Goal: Task Accomplishment & Management: Manage account settings

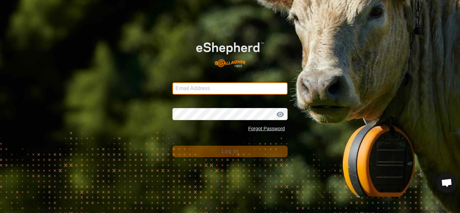
click at [210, 85] on input "Email Address" at bounding box center [229, 88] width 115 height 12
type input "[EMAIL_ADDRESS][DOMAIN_NAME]"
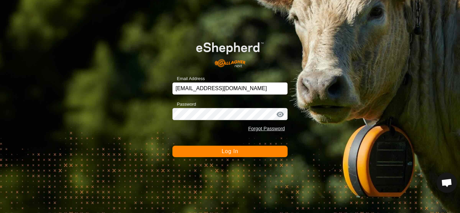
click at [280, 113] on div at bounding box center [280, 114] width 10 height 7
click at [280, 114] on div at bounding box center [280, 114] width 10 height 7
click at [233, 151] on span "Log In" at bounding box center [230, 151] width 16 height 6
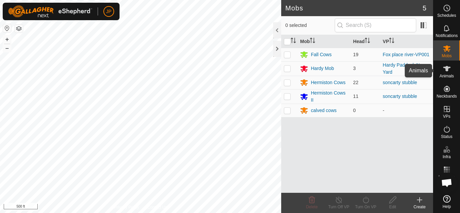
click at [447, 69] on icon at bounding box center [446, 68] width 7 height 5
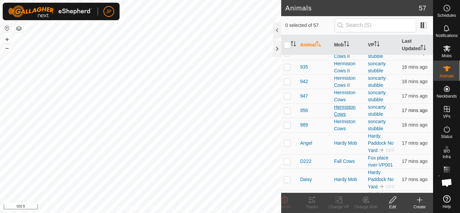
scroll to position [707, 0]
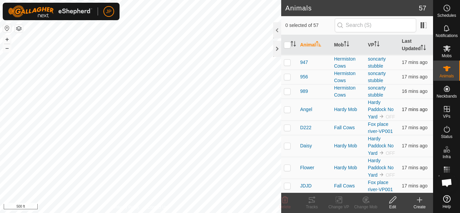
click at [287, 109] on p-checkbox at bounding box center [287, 109] width 7 height 5
checkbox input "true"
click at [287, 147] on p-checkbox at bounding box center [287, 145] width 7 height 5
checkbox input "true"
click at [287, 166] on p-checkbox at bounding box center [287, 167] width 7 height 5
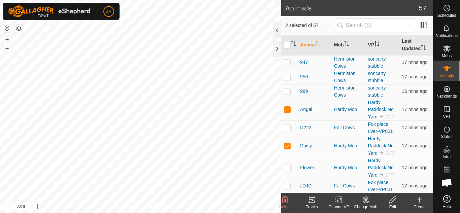
checkbox input "true"
click at [392, 199] on icon at bounding box center [392, 200] width 7 height 7
click at [275, 49] on div at bounding box center [277, 49] width 8 height 16
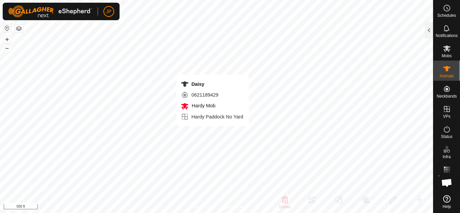
checkbox input "false"
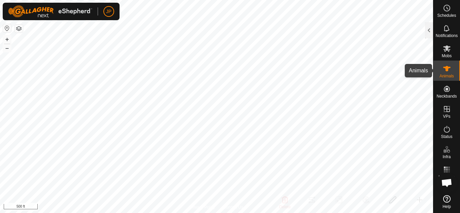
click at [447, 69] on icon at bounding box center [446, 68] width 7 height 5
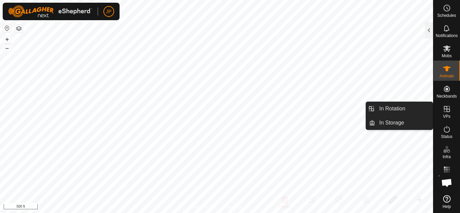
click at [447, 110] on icon at bounding box center [447, 109] width 6 height 6
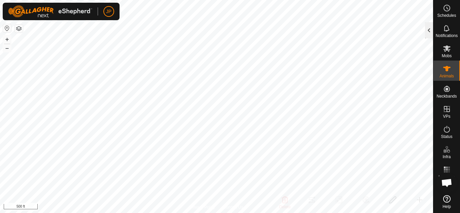
click at [430, 29] on div at bounding box center [429, 30] width 8 height 16
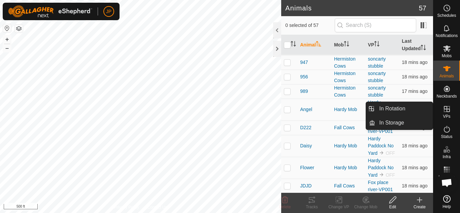
click at [446, 109] on icon at bounding box center [447, 109] width 6 height 6
click at [406, 107] on link "In Rotation" at bounding box center [404, 108] width 58 height 13
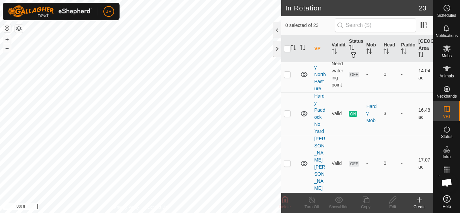
scroll to position [606, 0]
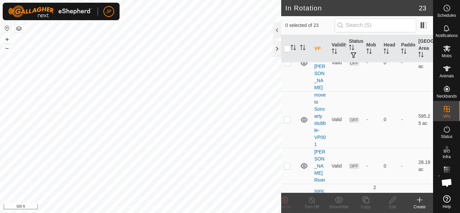
checkbox input "true"
click at [366, 200] on icon at bounding box center [366, 200] width 8 height 8
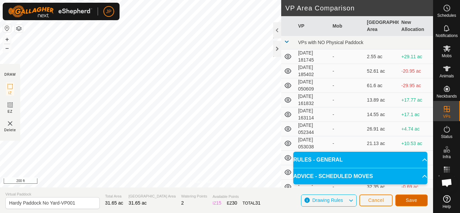
click at [409, 198] on span "Save" at bounding box center [411, 200] width 11 height 5
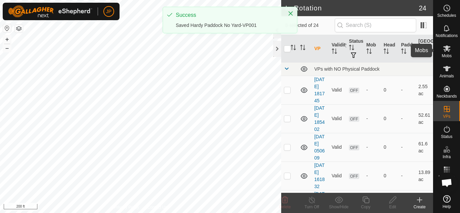
click at [445, 48] on icon at bounding box center [446, 48] width 7 height 6
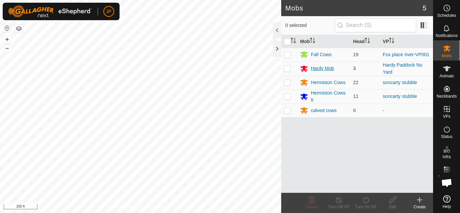
click at [320, 67] on div "Hardy Mob" at bounding box center [322, 68] width 23 height 7
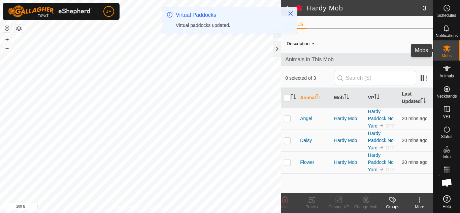
click at [448, 47] on icon at bounding box center [446, 48] width 7 height 6
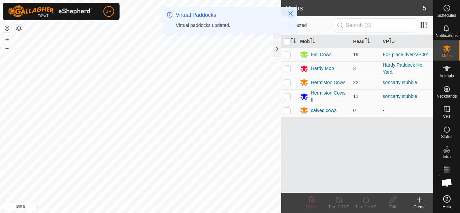
click at [290, 14] on icon "Close" at bounding box center [291, 13] width 4 height 4
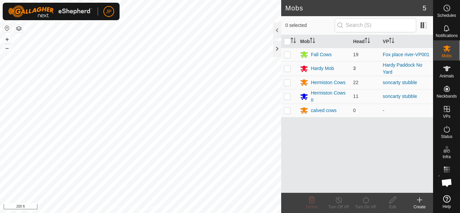
click at [286, 68] on p-checkbox at bounding box center [287, 68] width 7 height 5
checkbox input "true"
click at [365, 199] on icon at bounding box center [366, 200] width 8 height 8
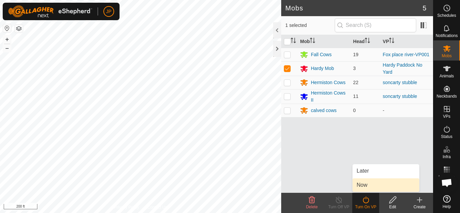
click at [365, 185] on link "Now" at bounding box center [386, 184] width 67 height 13
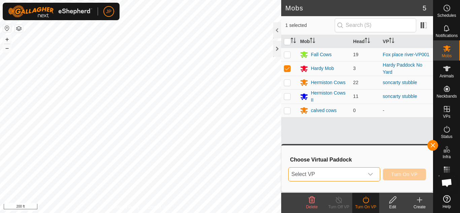
click at [362, 173] on span "Select VP" at bounding box center [326, 174] width 75 height 13
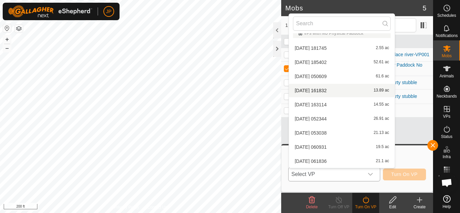
scroll to position [176, 0]
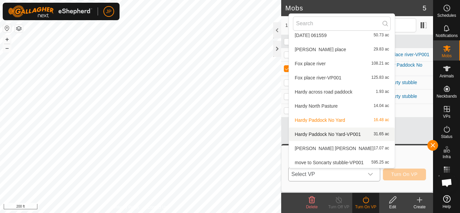
click at [329, 134] on li "Hardy Paddock No Yard-VP001 31.65 ac" at bounding box center [342, 134] width 106 height 13
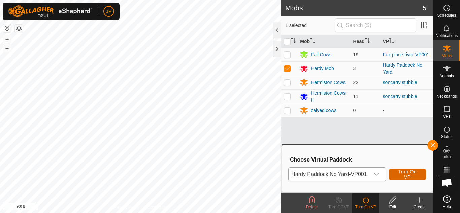
click at [406, 174] on span "Turn On VP" at bounding box center [407, 174] width 20 height 11
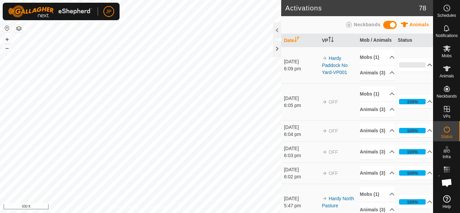
click at [420, 72] on p-accordion-header "0%" at bounding box center [415, 64] width 35 height 13
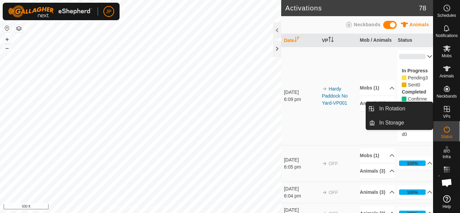
click at [447, 108] on icon at bounding box center [447, 109] width 6 height 6
click at [400, 108] on link "In Rotation" at bounding box center [404, 108] width 58 height 13
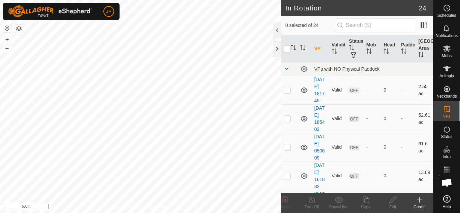
checkbox input "true"
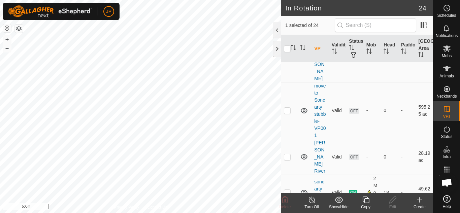
scroll to position [673, 0]
click at [278, 32] on div at bounding box center [277, 30] width 8 height 16
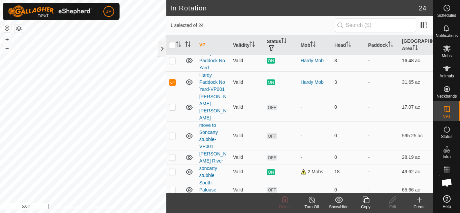
checkbox input "true"
checkbox input "false"
click at [312, 201] on line at bounding box center [311, 200] width 5 height 5
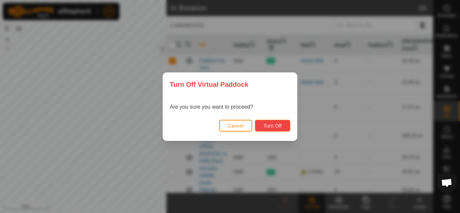
click at [271, 125] on span "Turn Off" at bounding box center [272, 125] width 19 height 5
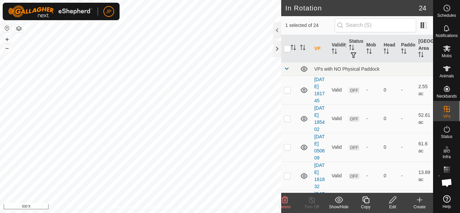
checkbox input "false"
checkbox input "true"
checkbox input "false"
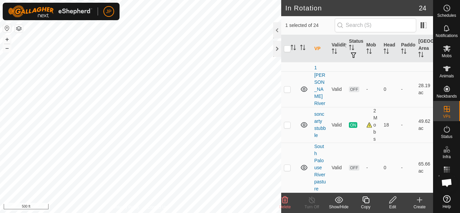
scroll to position [796, 0]
click at [278, 29] on div at bounding box center [277, 30] width 8 height 16
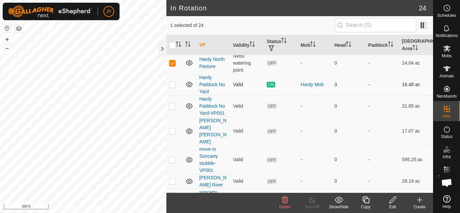
scroll to position [245, 0]
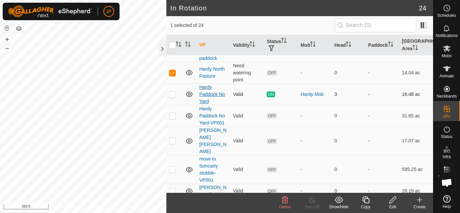
click at [211, 95] on link "Hardy Paddock No Yard" at bounding box center [212, 95] width 26 height 20
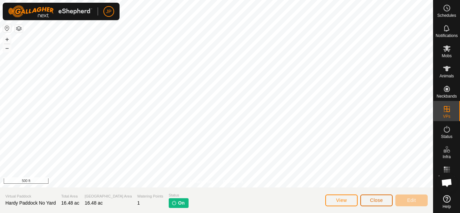
click at [379, 203] on button "Close" at bounding box center [376, 201] width 32 height 12
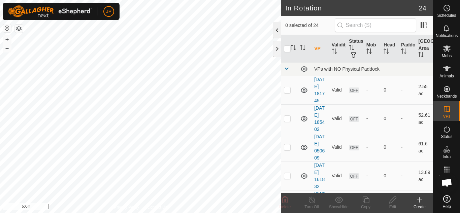
click at [278, 33] on div at bounding box center [277, 30] width 8 height 16
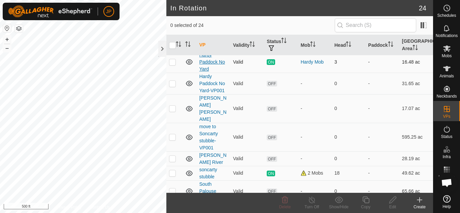
scroll to position [279, 0]
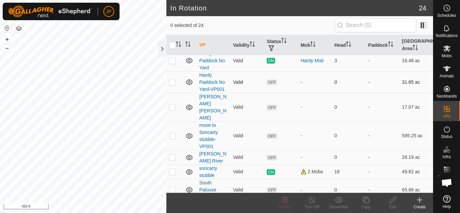
click at [172, 82] on p-checkbox at bounding box center [172, 81] width 7 height 5
checkbox input "true"
click at [448, 47] on icon at bounding box center [446, 48] width 7 height 6
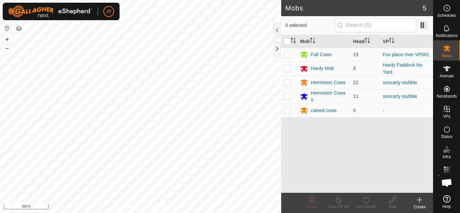
click at [287, 69] on p-checkbox at bounding box center [287, 68] width 7 height 5
checkbox input "true"
click at [365, 200] on icon at bounding box center [366, 200] width 8 height 8
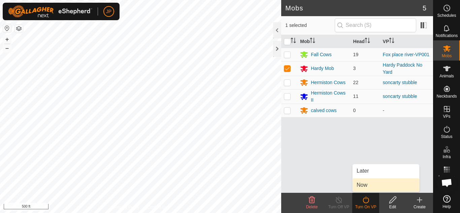
click at [365, 185] on link "Now" at bounding box center [386, 184] width 67 height 13
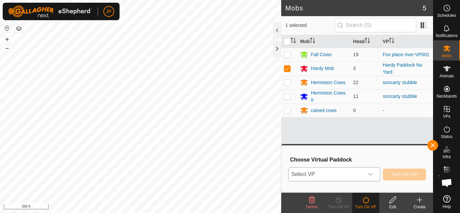
click at [366, 174] on div "dropdown trigger" at bounding box center [370, 174] width 13 height 13
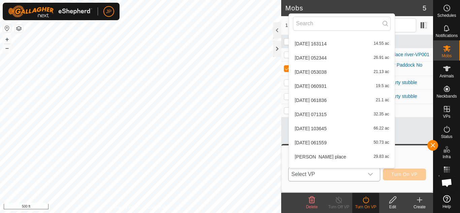
scroll to position [176, 0]
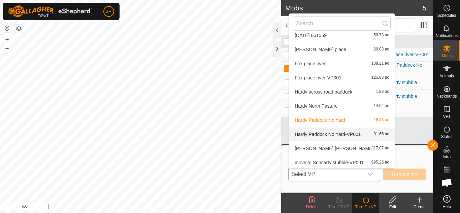
click at [307, 134] on li "Hardy Paddock No Yard-VP001 31.65 ac" at bounding box center [342, 134] width 106 height 13
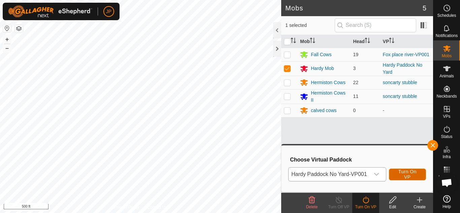
click at [410, 175] on span "Turn On VP" at bounding box center [407, 174] width 20 height 11
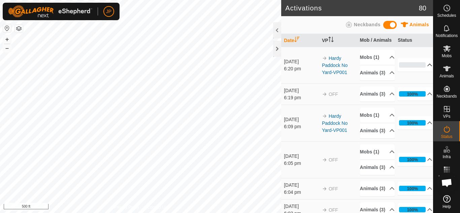
click at [420, 72] on p-accordion-header "0%" at bounding box center [415, 64] width 35 height 13
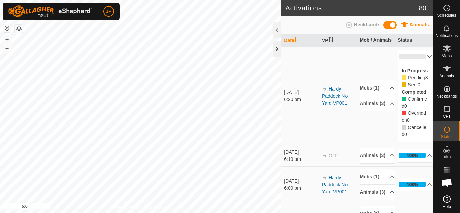
click at [277, 47] on div at bounding box center [277, 49] width 8 height 16
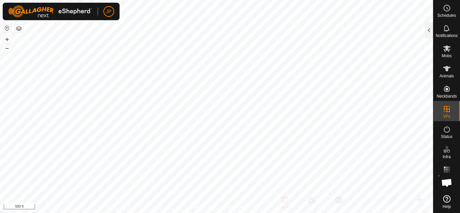
checkbox input "false"
checkbox input "true"
click at [428, 30] on div at bounding box center [429, 30] width 8 height 16
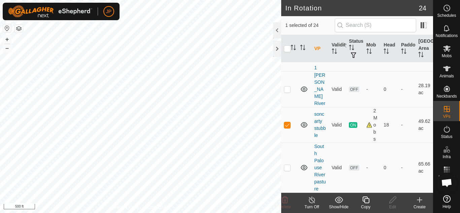
scroll to position [796, 0]
click at [290, 36] on div "In Rotation 24 1 selected of 24 VP Validity Status Mob Head Paddock Grazing Are…" at bounding box center [216, 106] width 433 height 213
click at [276, 48] on div at bounding box center [277, 49] width 8 height 16
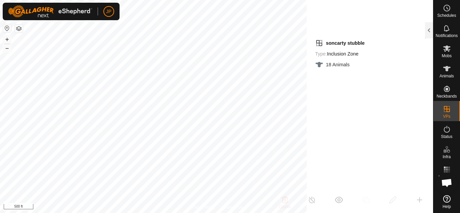
scroll to position [2440, 0]
checkbox input "true"
checkbox input "false"
checkbox input "true"
checkbox input "false"
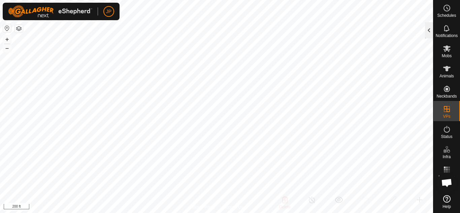
click at [428, 31] on div at bounding box center [429, 30] width 8 height 16
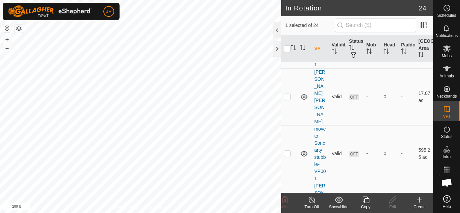
scroll to position [628, 0]
click at [279, 31] on div at bounding box center [277, 30] width 8 height 16
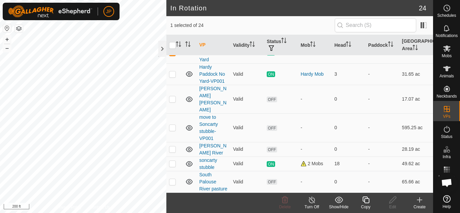
scroll to position [271, 0]
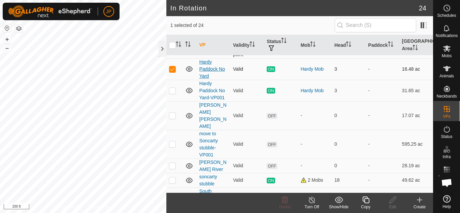
checkbox input "true"
checkbox input "false"
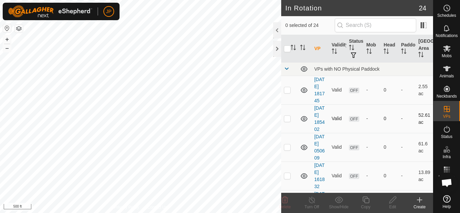
checkbox input "true"
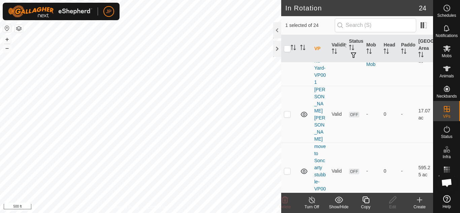
scroll to position [640, 0]
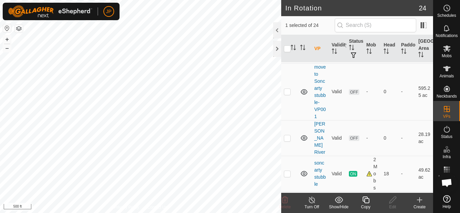
scroll to position [707, 0]
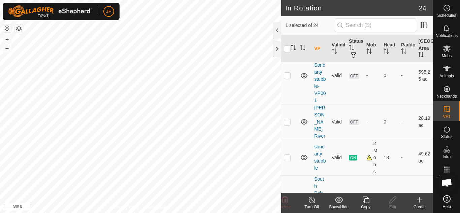
checkbox input "false"
checkbox input "true"
checkbox input "false"
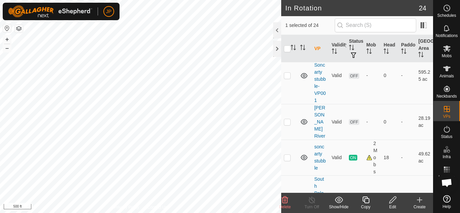
checkbox input "false"
checkbox input "true"
checkbox input "false"
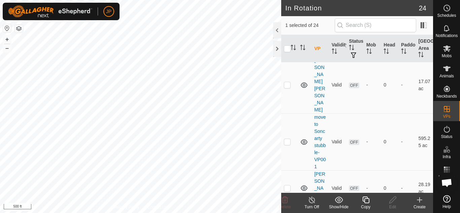
scroll to position [628, 0]
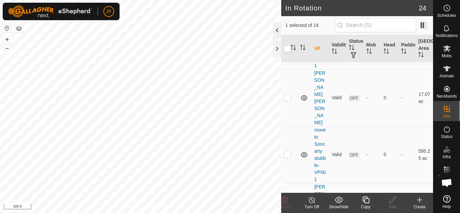
click at [277, 30] on div at bounding box center [277, 30] width 8 height 16
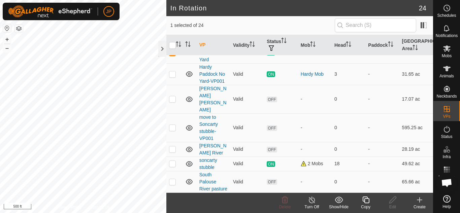
scroll to position [271, 0]
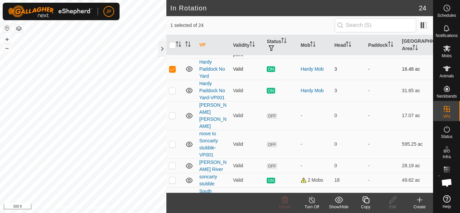
click at [171, 69] on p-checkbox at bounding box center [172, 68] width 7 height 5
checkbox input "false"
click at [173, 91] on p-checkbox at bounding box center [172, 90] width 7 height 5
checkbox input "true"
click at [172, 68] on p-checkbox at bounding box center [172, 68] width 7 height 5
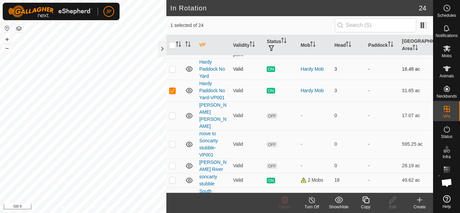
checkbox input "true"
click at [173, 90] on p-checkbox at bounding box center [172, 90] width 7 height 5
checkbox input "false"
click at [312, 200] on line at bounding box center [311, 200] width 5 height 5
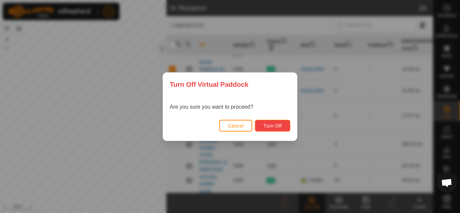
click at [268, 124] on span "Turn Off" at bounding box center [272, 125] width 19 height 5
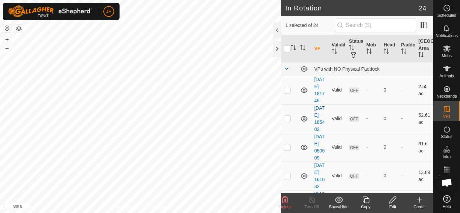
checkbox input "false"
checkbox input "true"
checkbox input "false"
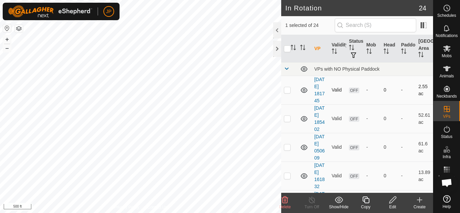
checkbox input "true"
checkbox input "false"
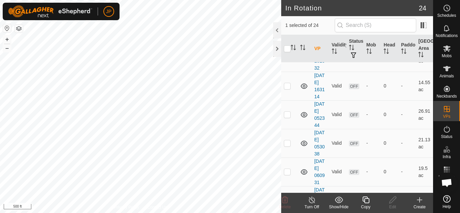
scroll to position [135, 0]
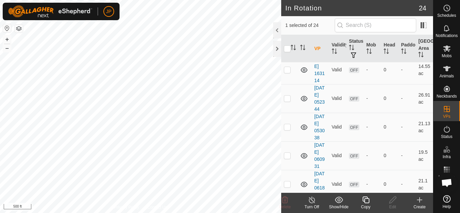
checkbox input "false"
checkbox input "true"
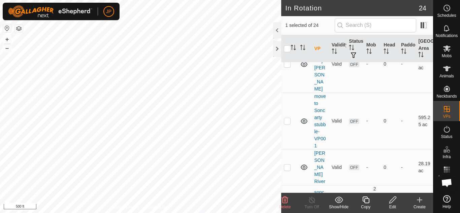
scroll to position [673, 0]
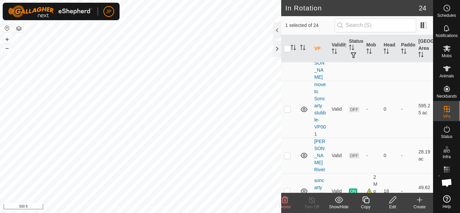
click at [394, 198] on icon at bounding box center [392, 200] width 7 height 7
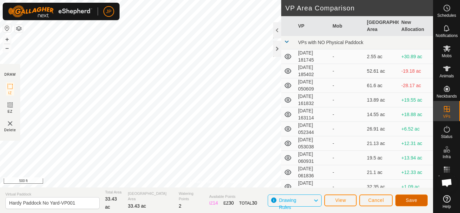
click at [413, 200] on span "Save" at bounding box center [411, 200] width 11 height 5
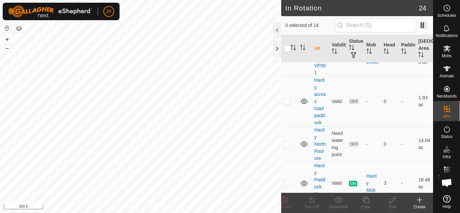
scroll to position [438, 0]
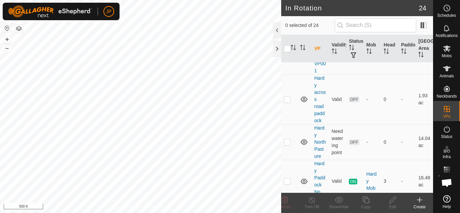
click at [287, 59] on p-checkbox at bounding box center [287, 56] width 7 height 5
checkbox input "false"
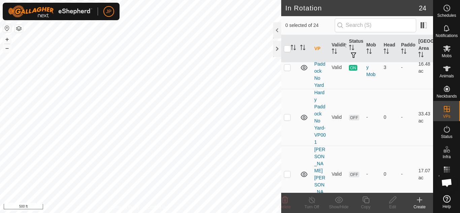
scroll to position [606, 0]
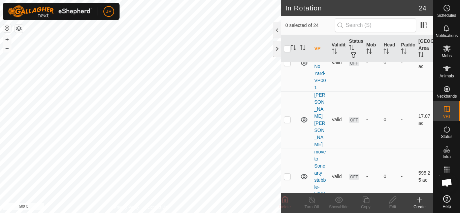
click at [287, 15] on p-checkbox at bounding box center [287, 12] width 7 height 5
checkbox input "false"
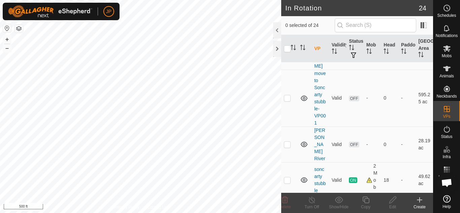
scroll to position [673, 0]
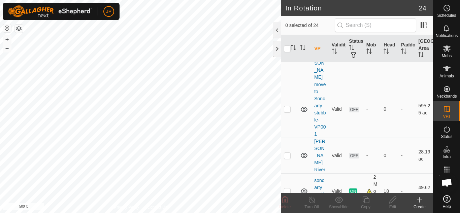
checkbox input "true"
click at [448, 47] on icon at bounding box center [446, 48] width 7 height 6
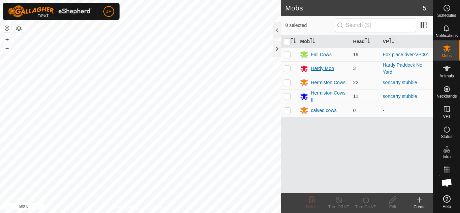
click at [317, 67] on div "Hardy Mob" at bounding box center [322, 68] width 23 height 7
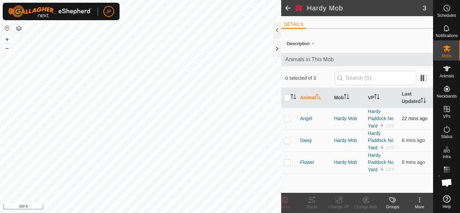
click at [289, 119] on p-checkbox at bounding box center [287, 118] width 7 height 5
checkbox input "true"
click at [289, 139] on p-checkbox at bounding box center [287, 140] width 7 height 5
checkbox input "true"
click at [288, 164] on p-checkbox at bounding box center [287, 162] width 7 height 5
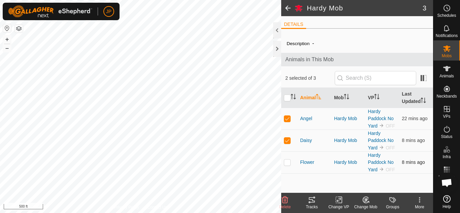
checkbox input "true"
click at [339, 199] on icon at bounding box center [338, 200] width 5 height 4
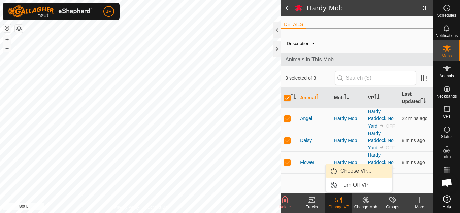
click at [348, 171] on link "Choose VP..." at bounding box center [359, 170] width 67 height 13
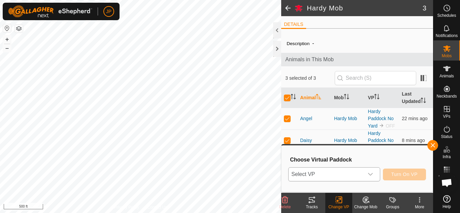
click at [368, 173] on icon "dropdown trigger" at bounding box center [370, 174] width 5 height 3
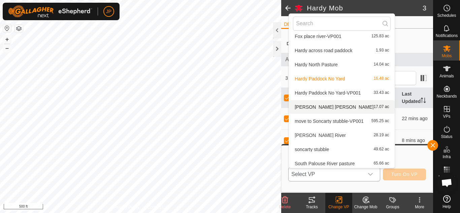
scroll to position [220, 0]
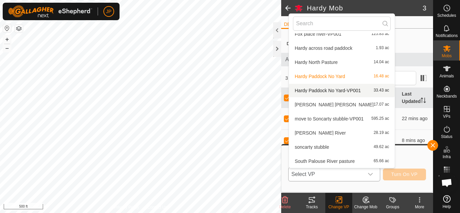
click at [331, 89] on li "Hardy Paddock No Yard-VP001 33.43 ac" at bounding box center [342, 90] width 106 height 13
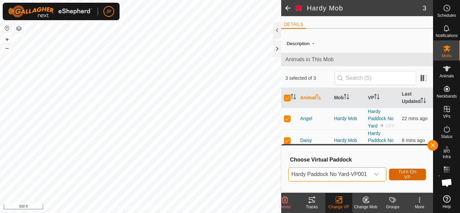
click at [404, 174] on span "Turn On VP" at bounding box center [407, 174] width 20 height 11
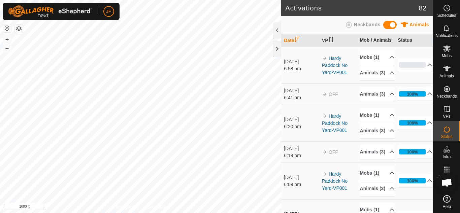
click at [294, 22] on div "Activations 82 Animals Neckbands Date VP Mob / Animals Status [DATE] 6:58 pm Ha…" at bounding box center [216, 106] width 433 height 213
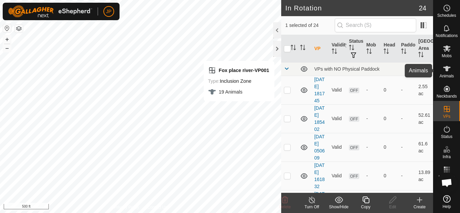
click at [446, 69] on icon at bounding box center [446, 68] width 7 height 5
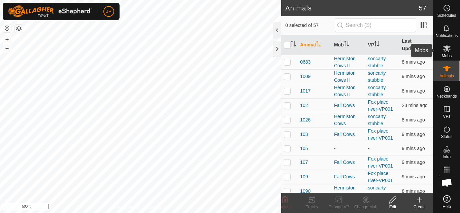
click at [446, 47] on icon at bounding box center [446, 48] width 7 height 6
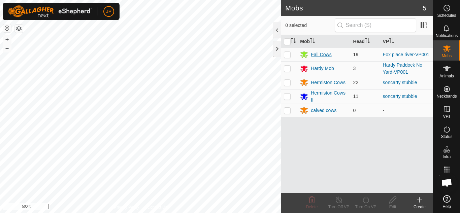
click at [323, 55] on div "Fall Cows" at bounding box center [321, 54] width 21 height 7
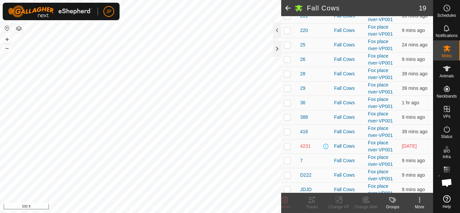
scroll to position [190, 0]
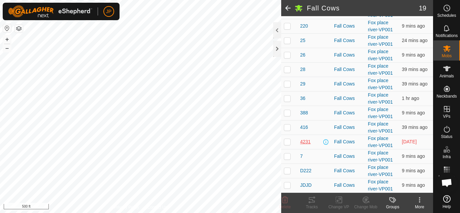
click at [306, 143] on span "4231" at bounding box center [305, 141] width 10 height 7
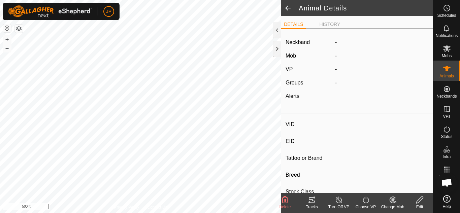
type input "4231"
type input "-"
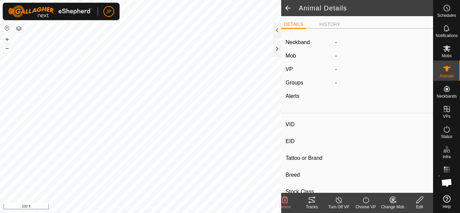
type input "-"
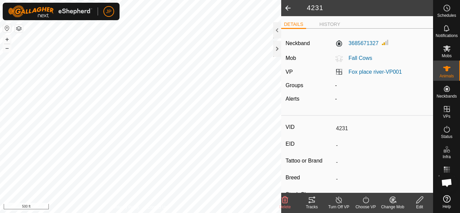
click at [287, 8] on span at bounding box center [287, 8] width 13 height 16
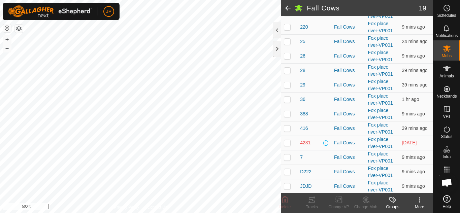
scroll to position [190, 0]
click at [288, 127] on p-checkbox at bounding box center [287, 127] width 7 height 5
checkbox input "true"
click at [286, 144] on p-checkbox at bounding box center [287, 141] width 7 height 5
checkbox input "true"
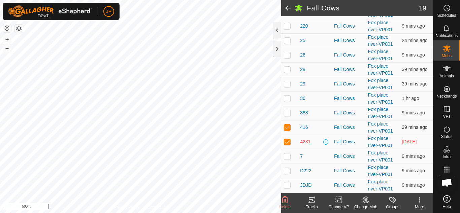
click at [288, 127] on p-checkbox at bounding box center [287, 127] width 7 height 5
checkbox input "false"
click at [347, 141] on div "Fall Cows" at bounding box center [348, 141] width 29 height 7
click at [312, 200] on icon at bounding box center [312, 199] width 6 height 5
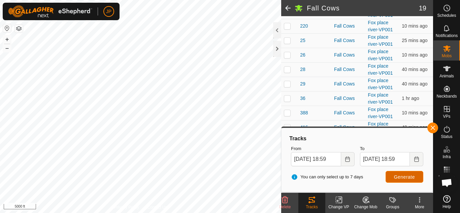
click at [400, 176] on span "Generate" at bounding box center [404, 176] width 21 height 5
click at [346, 159] on icon "Choose Date" at bounding box center [347, 159] width 4 height 5
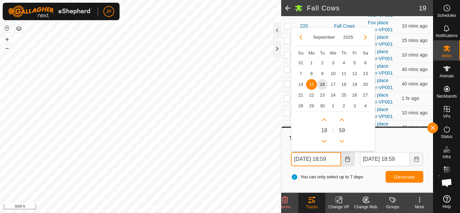
scroll to position [0, 3]
click at [364, 72] on span "13" at bounding box center [365, 73] width 11 height 11
type input "13 Sep, 2025 18:59"
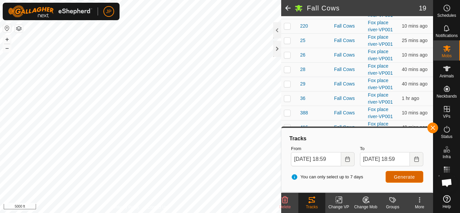
scroll to position [0, 0]
click at [403, 176] on span "Generate" at bounding box center [404, 176] width 21 height 5
click at [289, 59] on div "Fall Cows 19 DETAILS Description - Animals in This Mob 1 selected of 19 Animal …" at bounding box center [216, 106] width 433 height 213
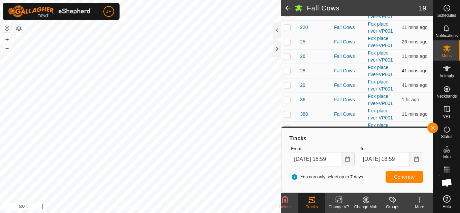
scroll to position [190, 0]
click at [434, 129] on button "button" at bounding box center [432, 128] width 11 height 11
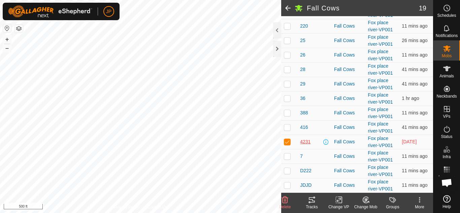
click at [307, 141] on span "4231" at bounding box center [305, 141] width 10 height 7
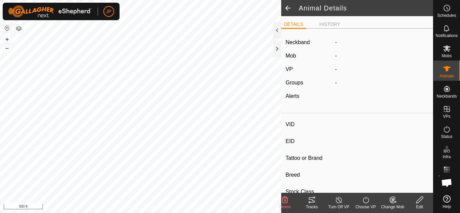
type input "4231"
type input "-"
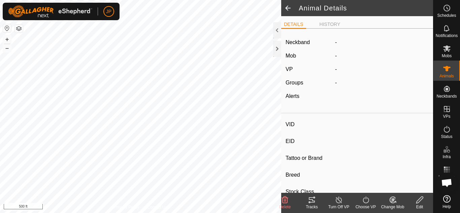
type input "-"
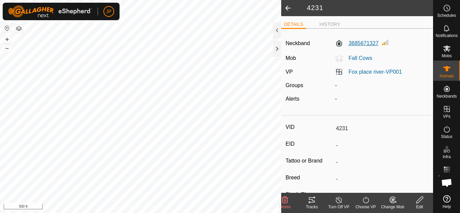
click at [358, 43] on label "3685671327" at bounding box center [356, 43] width 43 height 8
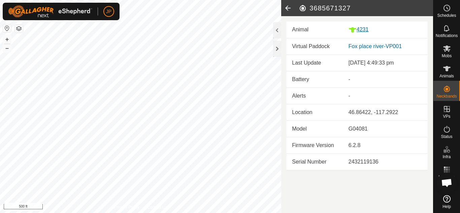
click at [365, 29] on div "4231" at bounding box center [386, 30] width 74 height 8
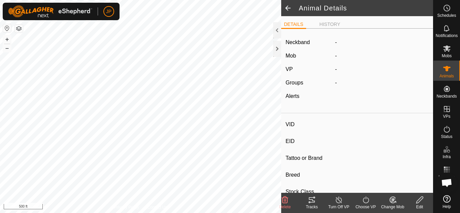
type input "4231"
type input "-"
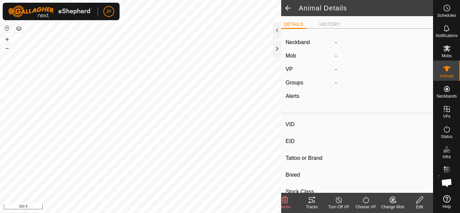
type input "-"
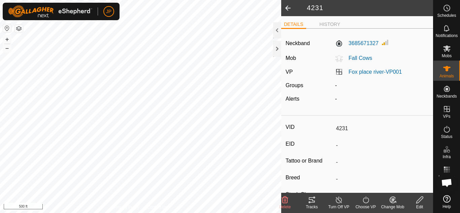
click at [312, 200] on icon at bounding box center [312, 199] width 6 height 5
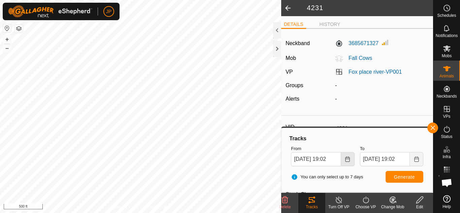
click at [347, 158] on icon "Choose Date" at bounding box center [347, 159] width 5 height 5
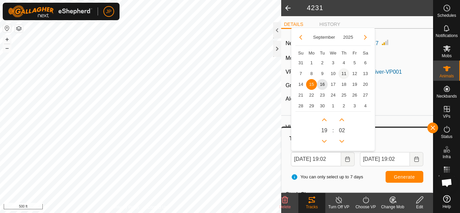
click at [344, 72] on span "11" at bounding box center [343, 73] width 11 height 11
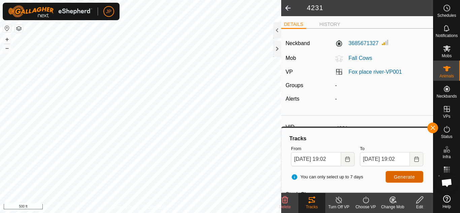
click at [408, 177] on span "Generate" at bounding box center [404, 176] width 21 height 5
click at [349, 159] on icon "Choose Date" at bounding box center [347, 159] width 5 height 5
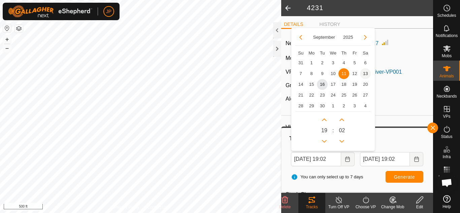
click at [365, 73] on span "13" at bounding box center [365, 73] width 11 height 11
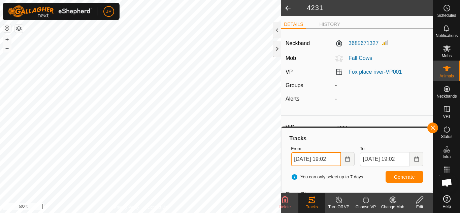
scroll to position [0, 3]
click at [403, 179] on span "Generate" at bounding box center [404, 176] width 21 height 5
click at [349, 159] on icon "Choose Date" at bounding box center [347, 159] width 5 height 5
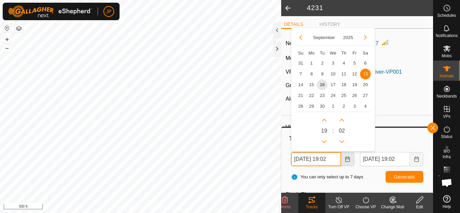
scroll to position [0, 3]
click at [354, 75] on span "12" at bounding box center [354, 73] width 11 height 11
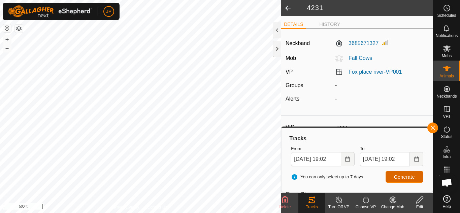
click at [405, 174] on span "Generate" at bounding box center [404, 176] width 21 height 5
click at [349, 159] on icon "Choose Date" at bounding box center [347, 159] width 4 height 5
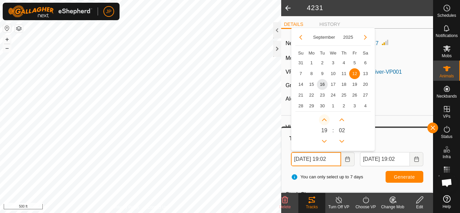
click at [325, 120] on button "Next Hour" at bounding box center [324, 119] width 11 height 11
click at [325, 119] on button "Next Hour" at bounding box center [324, 119] width 11 height 11
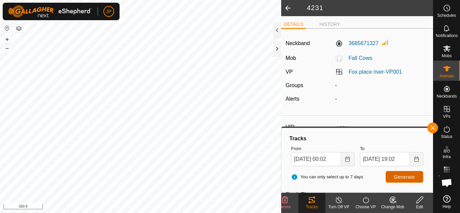
click at [407, 174] on span "Generate" at bounding box center [404, 176] width 21 height 5
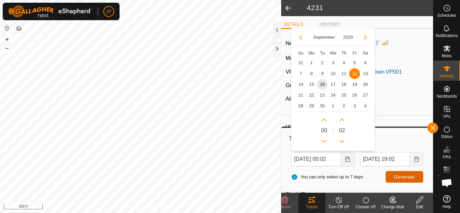
scroll to position [0, 0]
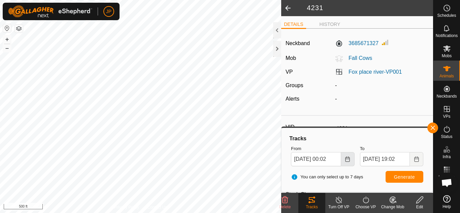
click at [348, 160] on icon "Choose Date" at bounding box center [347, 159] width 5 height 5
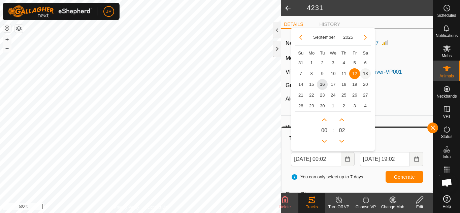
click at [365, 72] on span "13" at bounding box center [365, 73] width 11 height 11
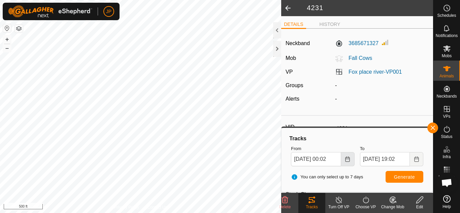
click at [347, 158] on icon "Choose Date" at bounding box center [347, 159] width 5 height 5
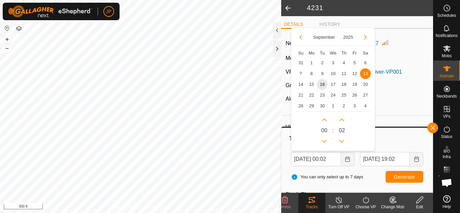
click at [366, 73] on span "13" at bounding box center [365, 73] width 11 height 11
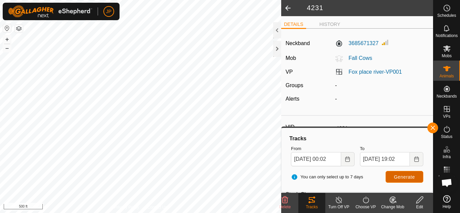
click at [407, 178] on span "Generate" at bounding box center [404, 176] width 21 height 5
click at [349, 158] on icon "Choose Date" at bounding box center [347, 159] width 5 height 5
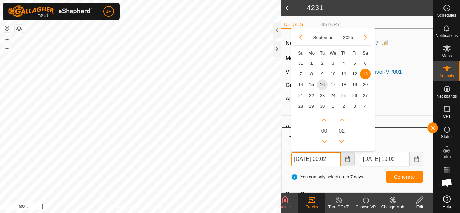
scroll to position [0, 3]
click at [324, 121] on button "Next Hour" at bounding box center [324, 119] width 11 height 11
click at [325, 121] on span "Next Hour" at bounding box center [325, 121] width 0 height 0
click at [324, 121] on button "Next Hour" at bounding box center [324, 119] width 11 height 11
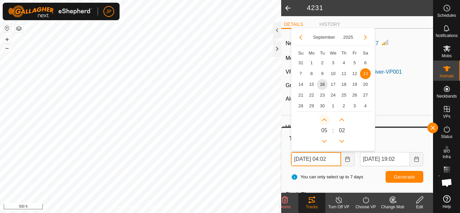
click at [325, 121] on span "Next Hour" at bounding box center [325, 121] width 0 height 0
click at [324, 121] on icon "Next Hour" at bounding box center [324, 119] width 5 height 5
click at [324, 121] on button "Next Hour" at bounding box center [324, 119] width 11 height 11
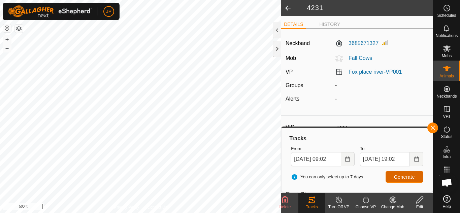
click at [396, 176] on span "Generate" at bounding box center [404, 176] width 21 height 5
click at [348, 159] on icon "Choose Date" at bounding box center [347, 159] width 4 height 5
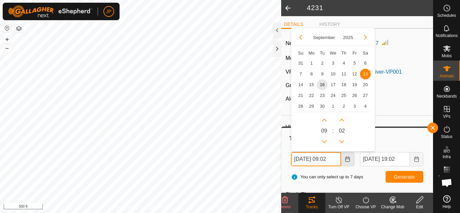
scroll to position [0, 3]
click at [325, 120] on button "Next Hour" at bounding box center [324, 119] width 11 height 11
click at [325, 120] on span "Next Hour" at bounding box center [325, 120] width 0 height 0
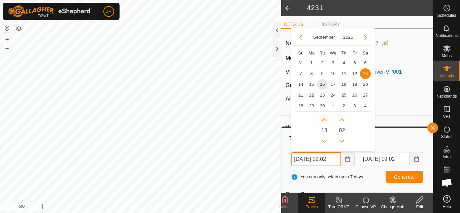
click at [325, 120] on button "Next Hour" at bounding box center [324, 119] width 11 height 11
type input "13 Sep, 2025 15:02"
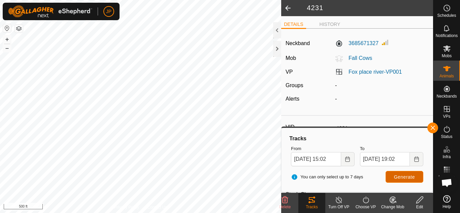
click at [408, 180] on button "Generate" at bounding box center [405, 177] width 38 height 12
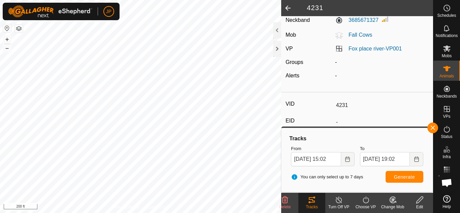
scroll to position [0, 0]
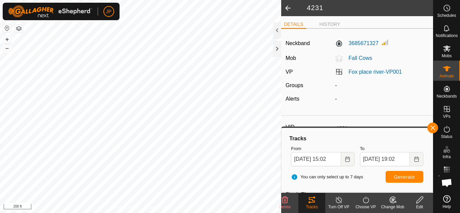
click at [286, 7] on span at bounding box center [287, 8] width 13 height 16
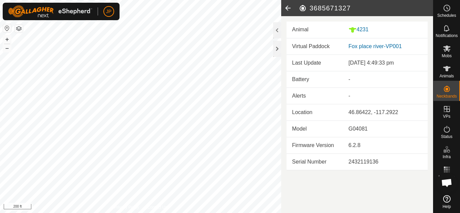
click at [286, 9] on icon at bounding box center [287, 8] width 13 height 16
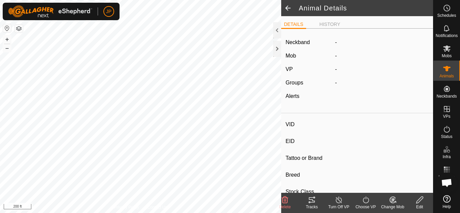
type input "4231"
type input "-"
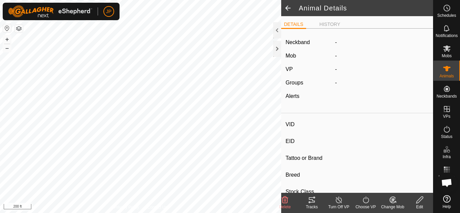
type input "-"
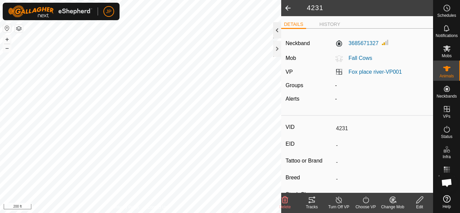
click at [277, 32] on div at bounding box center [277, 30] width 8 height 16
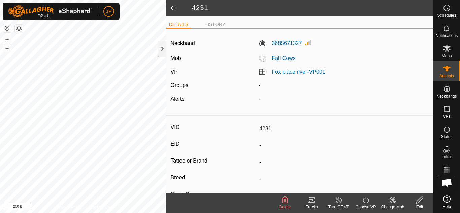
click at [172, 7] on span at bounding box center [172, 8] width 13 height 16
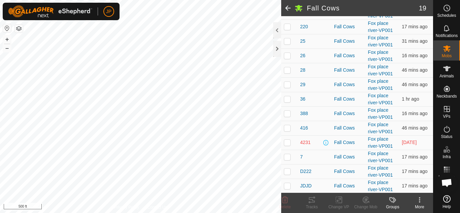
scroll to position [190, 0]
click at [289, 143] on p-checkbox at bounding box center [287, 141] width 7 height 5
checkbox input "true"
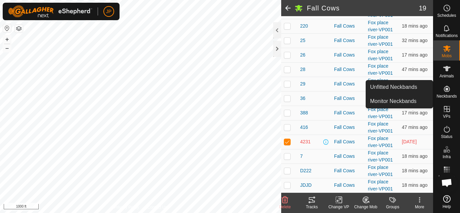
click at [447, 89] on icon at bounding box center [447, 89] width 6 height 6
click at [405, 98] on link "Monitor Neckbands" at bounding box center [399, 101] width 67 height 13
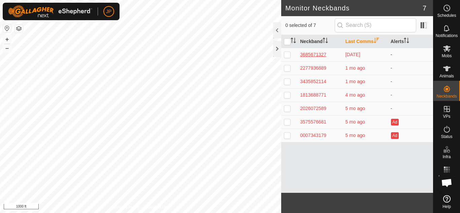
click at [312, 55] on div "3685671327" at bounding box center [320, 54] width 40 height 7
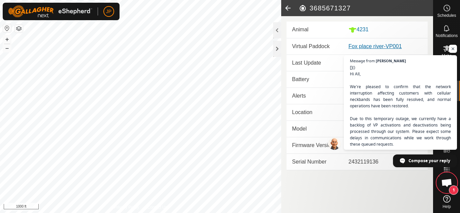
scroll to position [119, 0]
click at [289, 7] on icon at bounding box center [287, 8] width 13 height 16
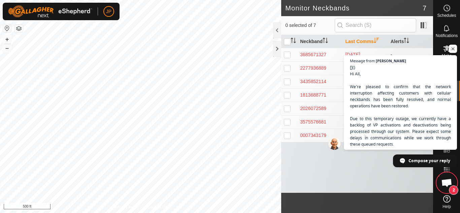
click at [453, 47] on span "Open chat" at bounding box center [453, 49] width 8 height 8
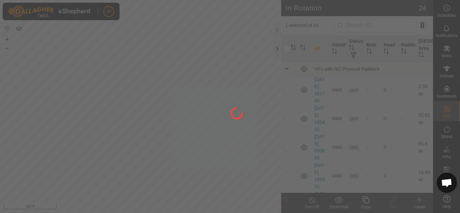
click at [277, 51] on div at bounding box center [230, 106] width 460 height 213
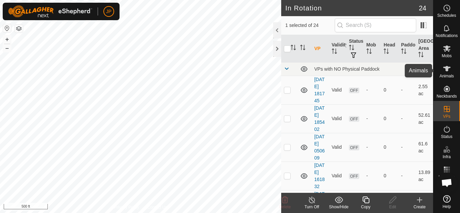
click at [449, 70] on icon at bounding box center [447, 69] width 8 height 8
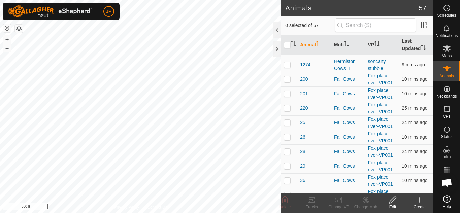
scroll to position [337, 0]
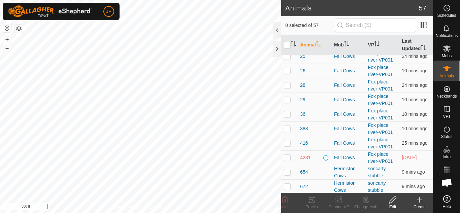
click at [289, 157] on p-checkbox at bounding box center [287, 157] width 7 height 5
checkbox input "true"
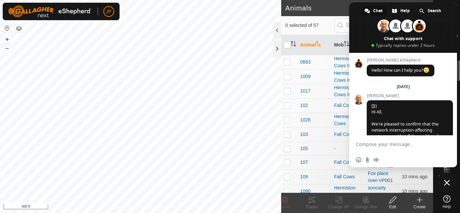
click at [354, 15] on span at bounding box center [403, 27] width 108 height 51
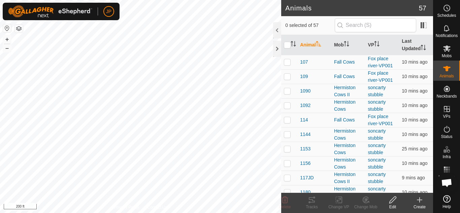
scroll to position [101, 0]
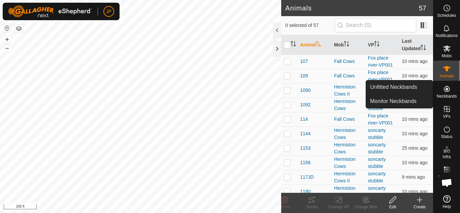
click at [448, 88] on icon at bounding box center [447, 89] width 8 height 8
click at [408, 99] on link "Monitor Neckbands" at bounding box center [399, 101] width 67 height 13
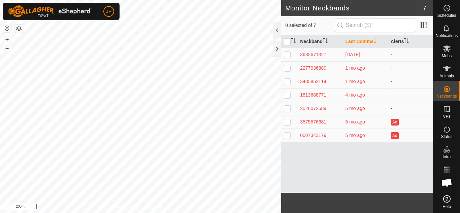
click at [288, 57] on p-checkbox at bounding box center [287, 54] width 7 height 5
checkbox input "true"
click at [316, 55] on div "3685671327" at bounding box center [320, 54] width 40 height 7
